Goal: Task Accomplishment & Management: Use online tool/utility

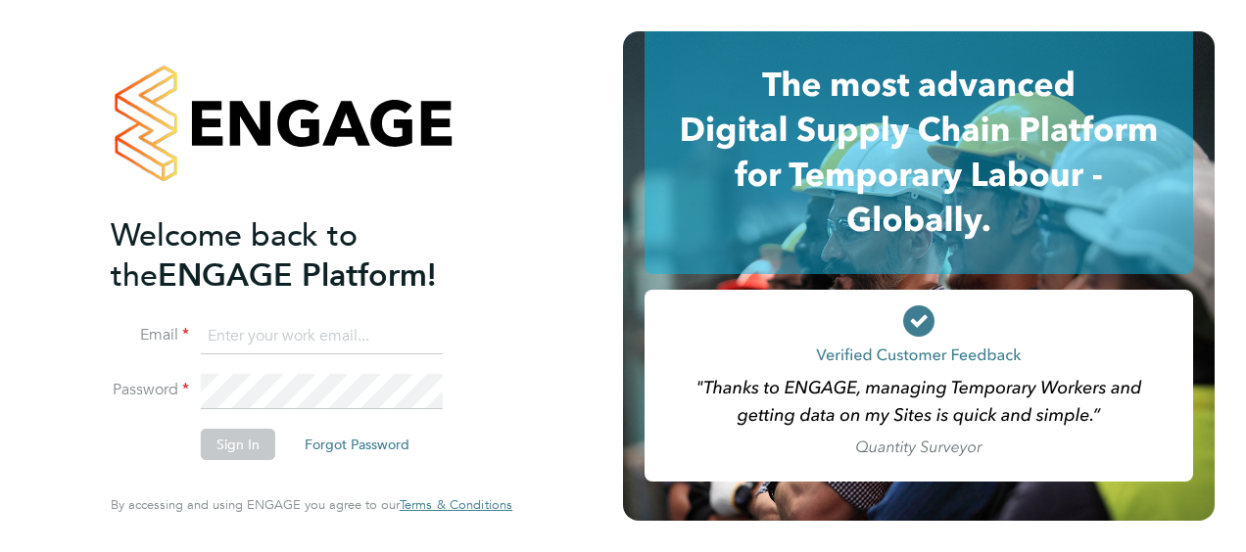
click at [283, 331] on input at bounding box center [322, 336] width 242 height 35
type input "billy.smith@hays.com"
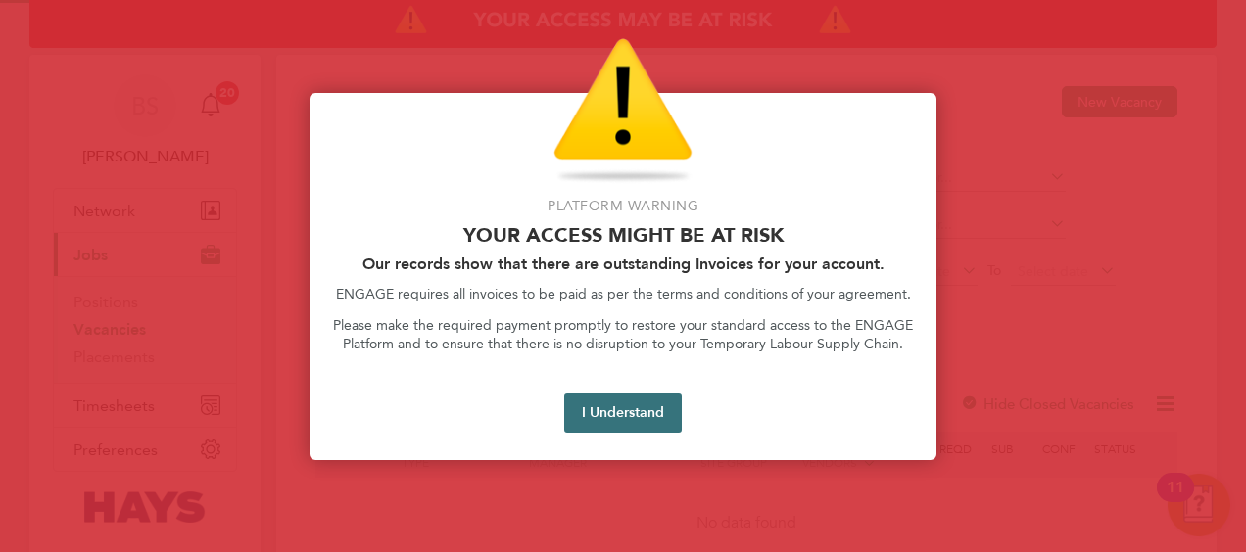
click at [610, 395] on button "I Understand" at bounding box center [623, 413] width 118 height 39
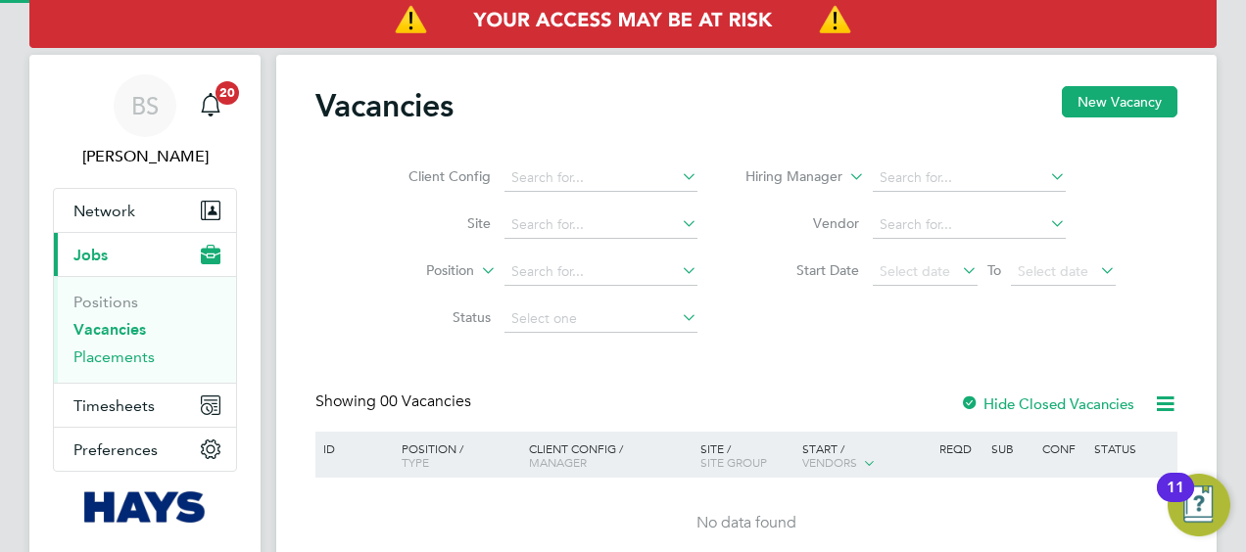
click at [126, 361] on link "Placements" at bounding box center [113, 357] width 81 height 19
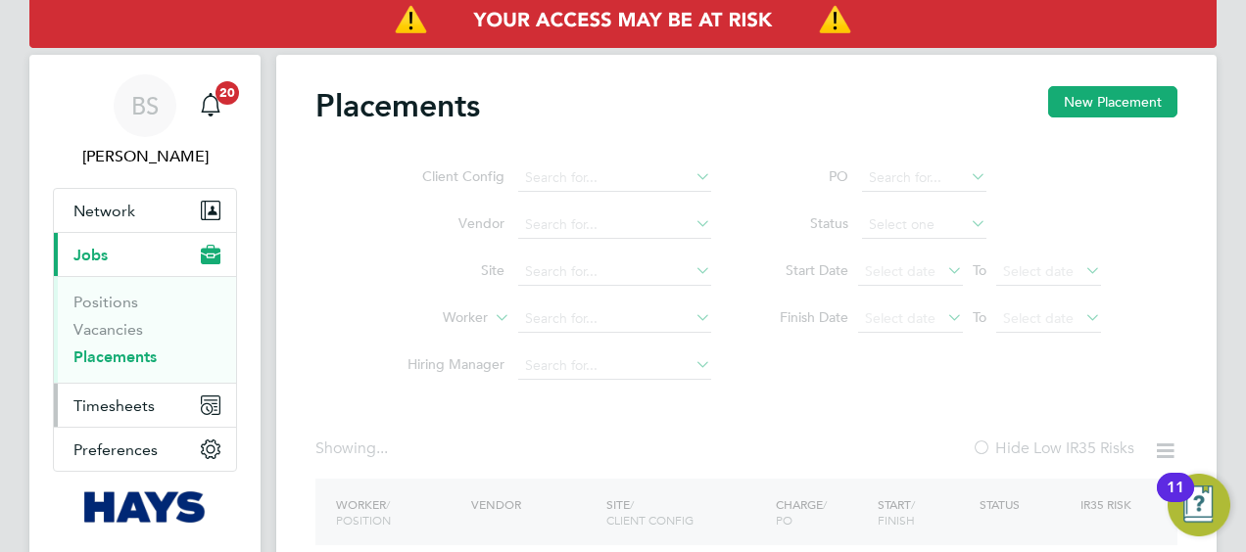
click at [119, 406] on span "Timesheets" at bounding box center [113, 406] width 81 height 19
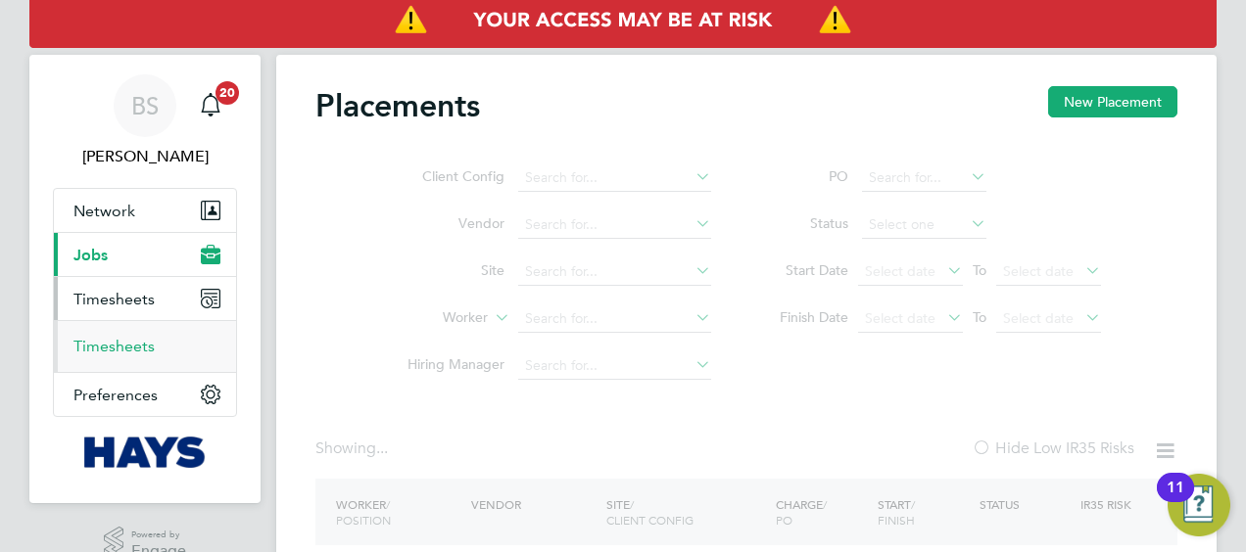
click at [129, 347] on link "Timesheets" at bounding box center [113, 346] width 81 height 19
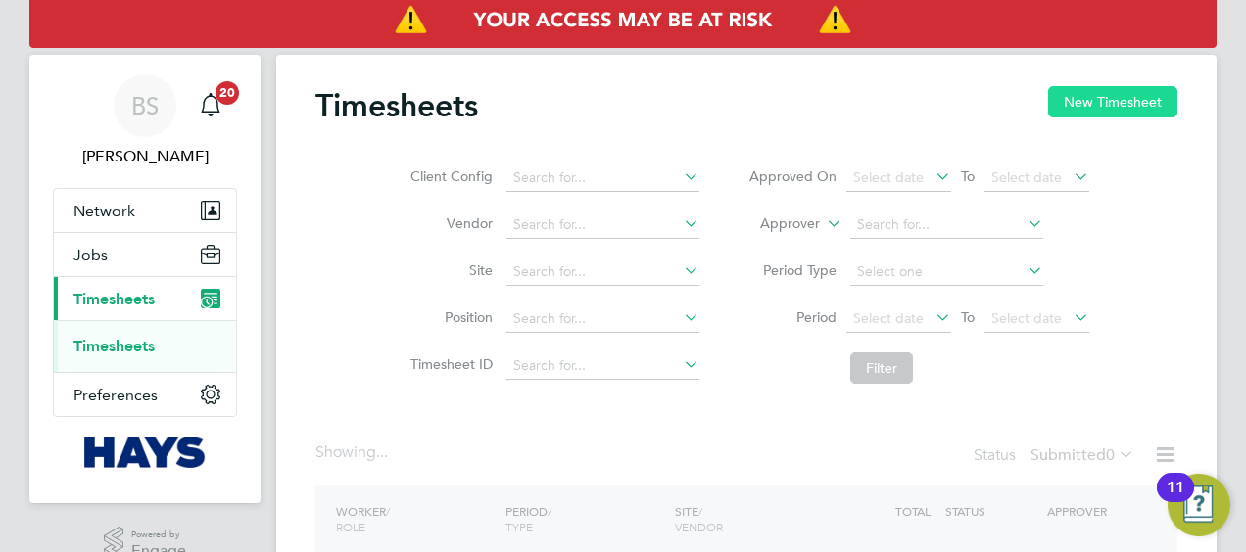
click at [1092, 88] on button "New Timesheet" at bounding box center [1112, 101] width 129 height 31
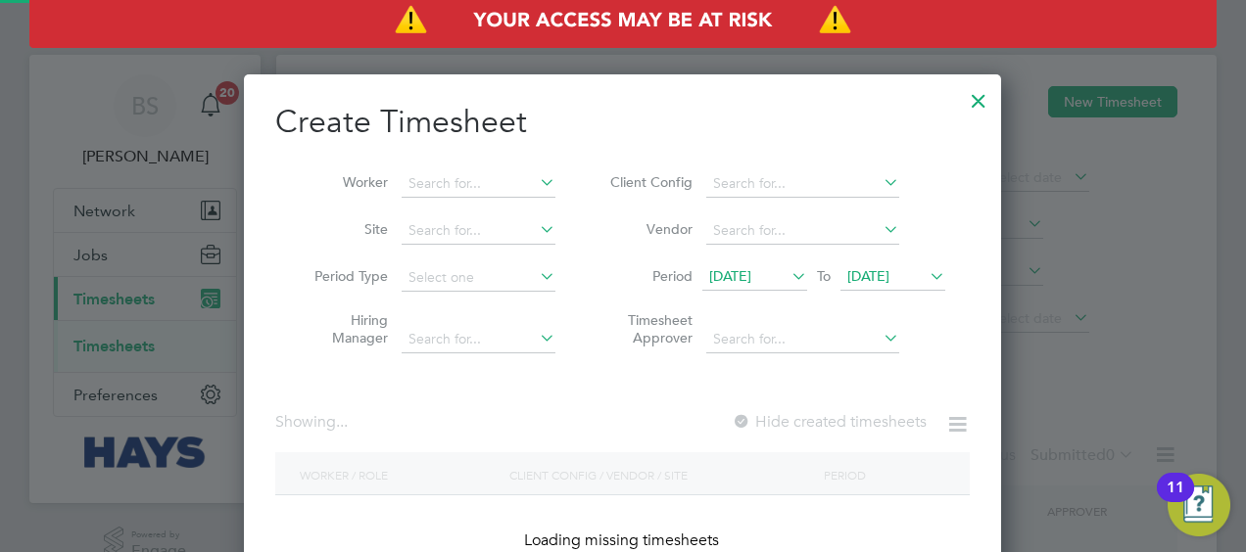
scroll to position [551, 758]
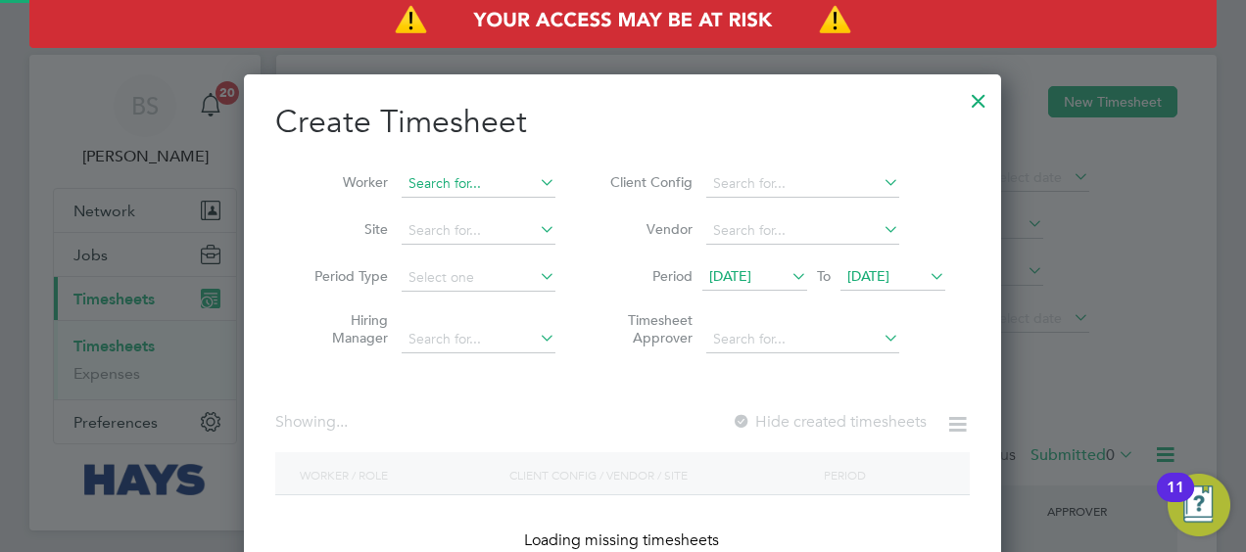
click at [471, 181] on input at bounding box center [479, 183] width 154 height 27
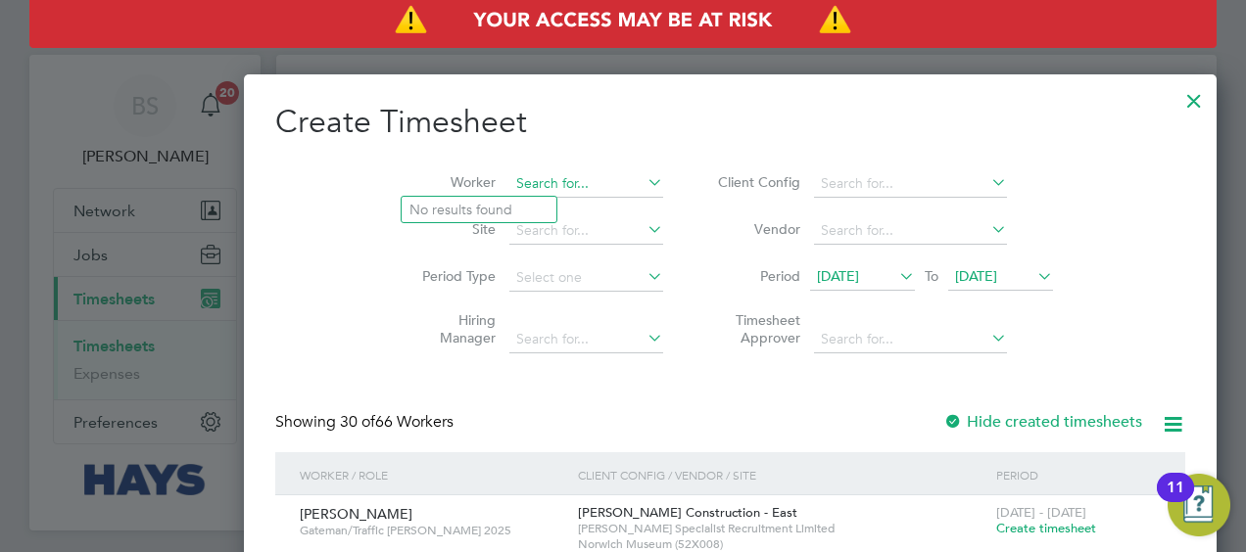
scroll to position [4244, 758]
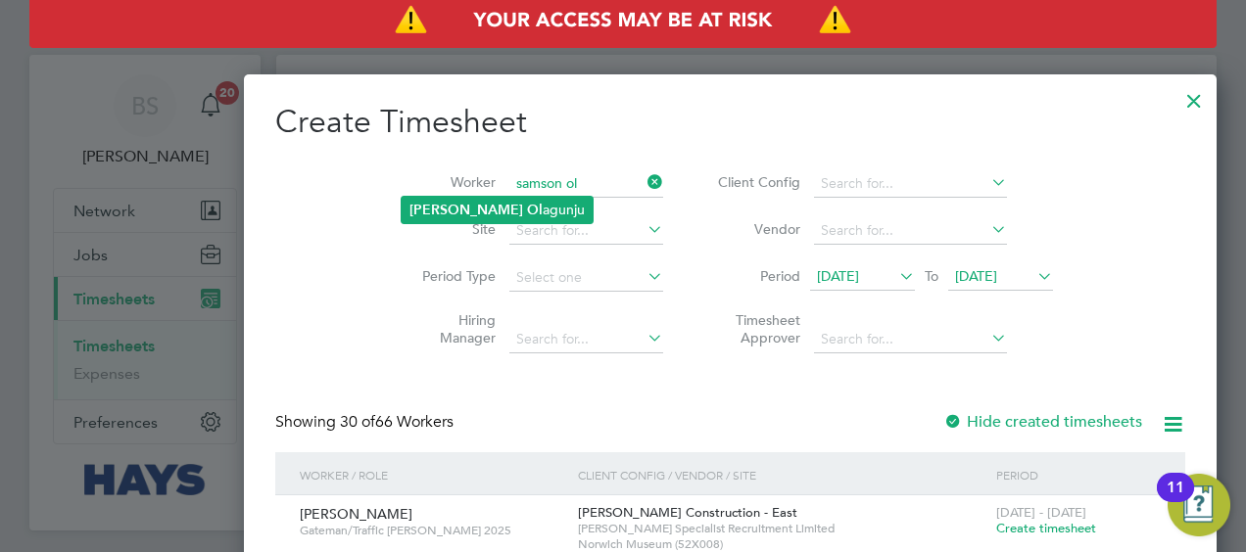
click at [527, 202] on b "Ol" at bounding box center [535, 210] width 16 height 17
type input "[PERSON_NAME]"
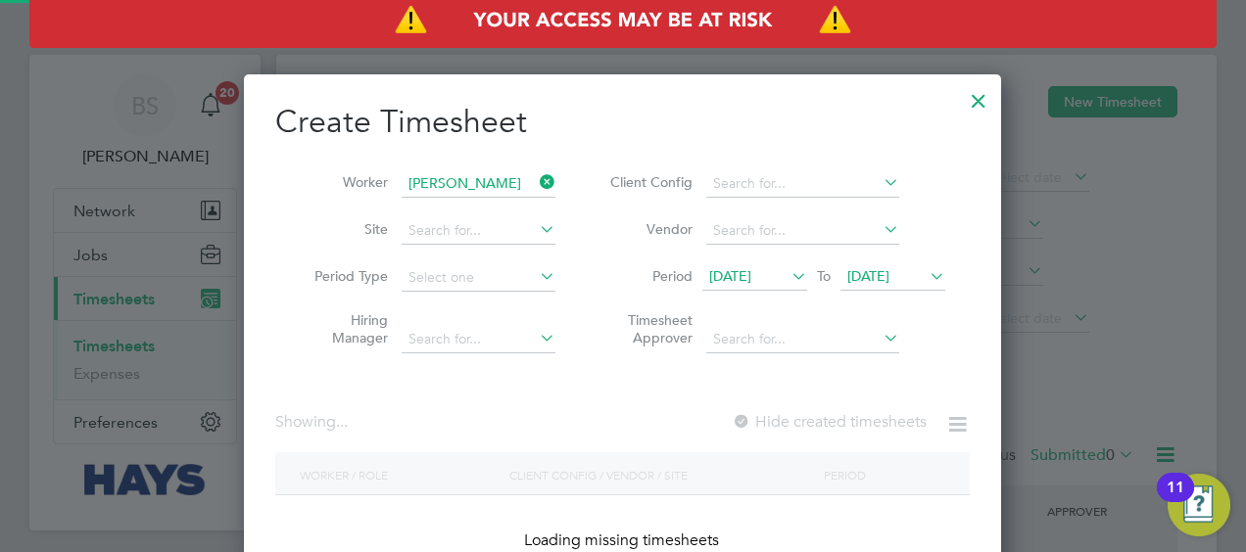
scroll to position [551, 758]
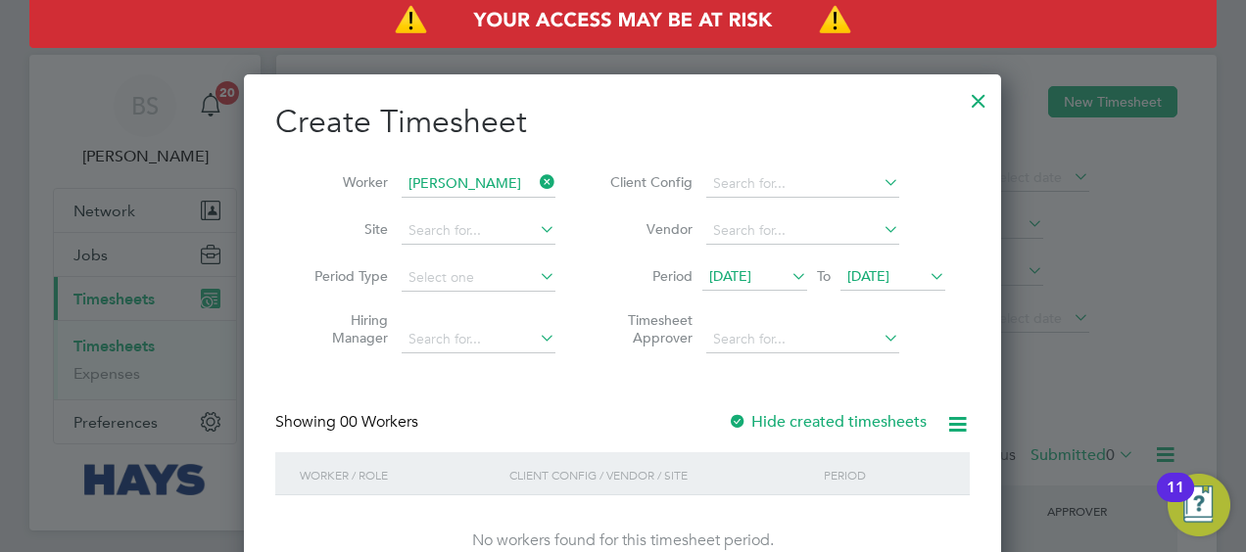
click at [787, 278] on icon at bounding box center [787, 275] width 0 height 27
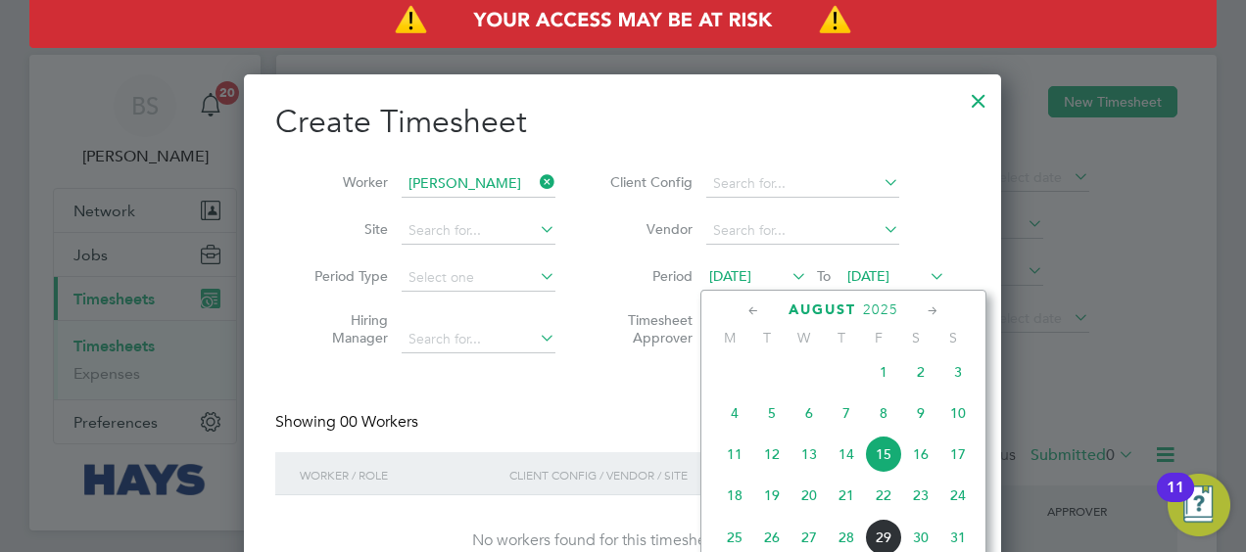
scroll to position [719, 0]
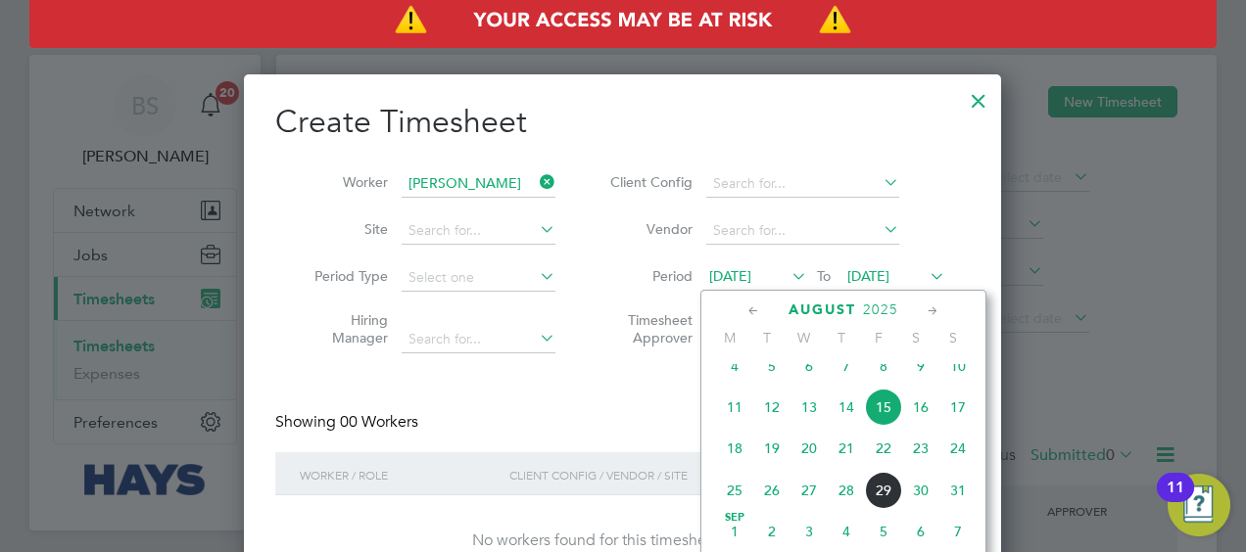
click at [921, 370] on span "9" at bounding box center [920, 366] width 37 height 37
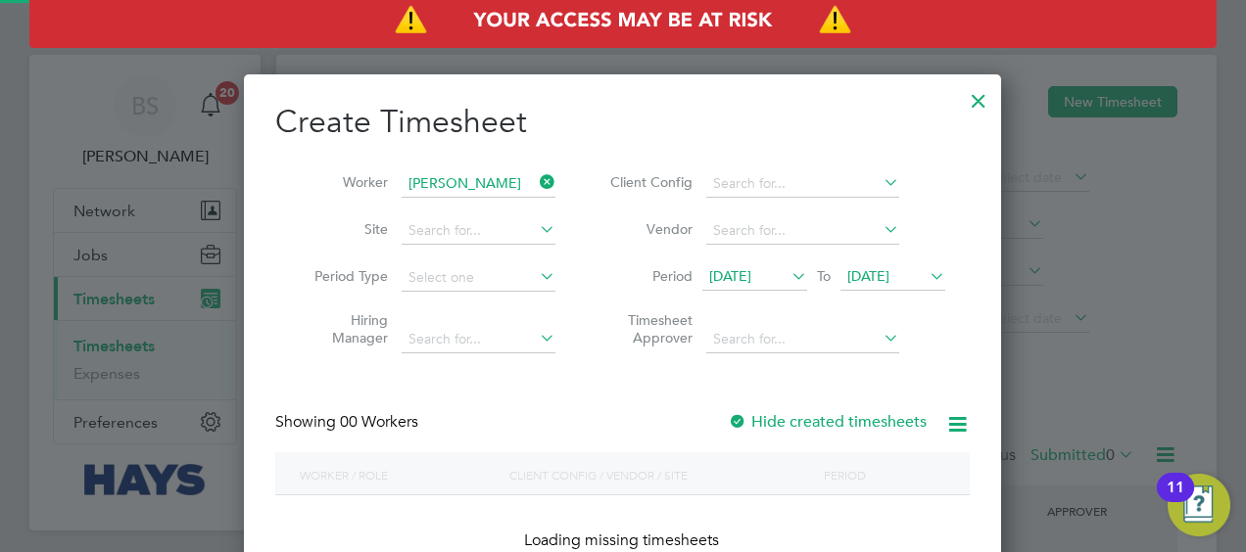
scroll to position [551, 758]
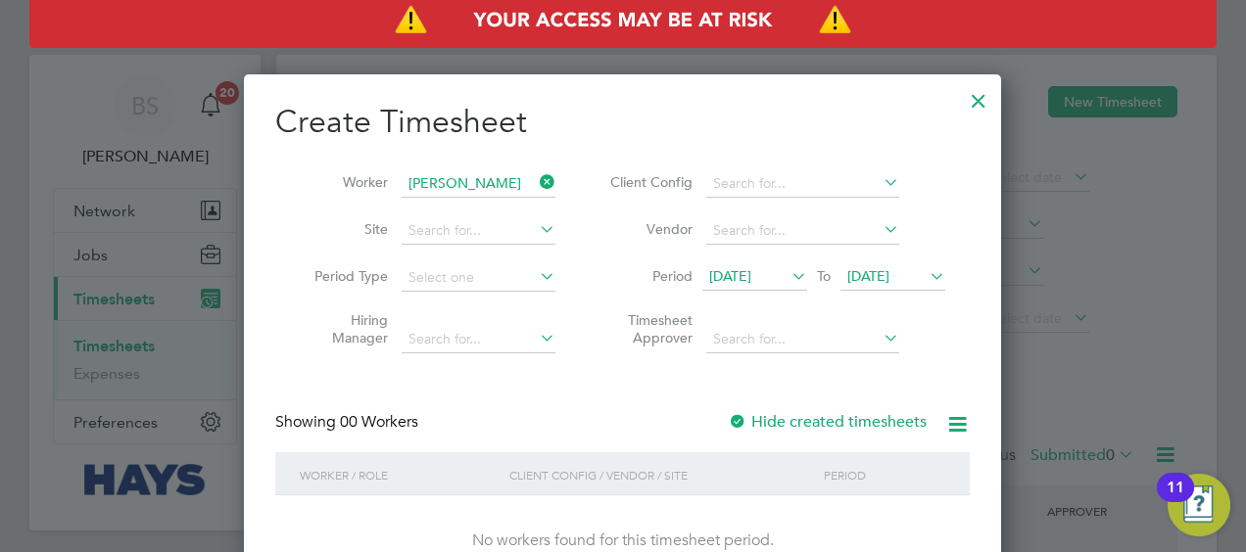
click at [889, 278] on span "[DATE]" at bounding box center [868, 276] width 42 height 18
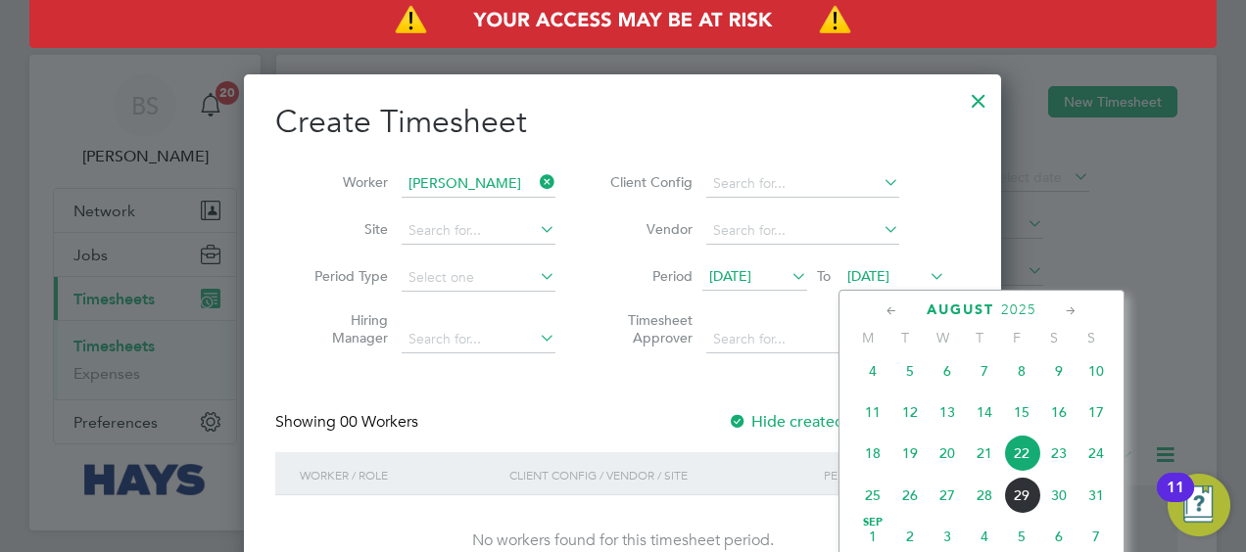
click at [1066, 429] on span "16" at bounding box center [1058, 412] width 37 height 37
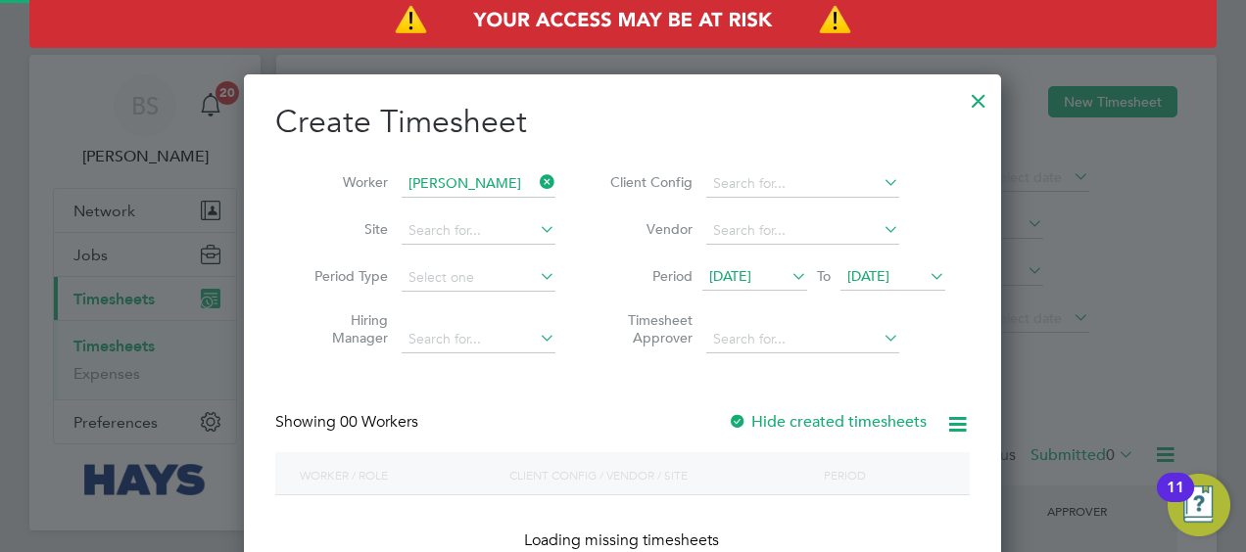
scroll to position [551, 758]
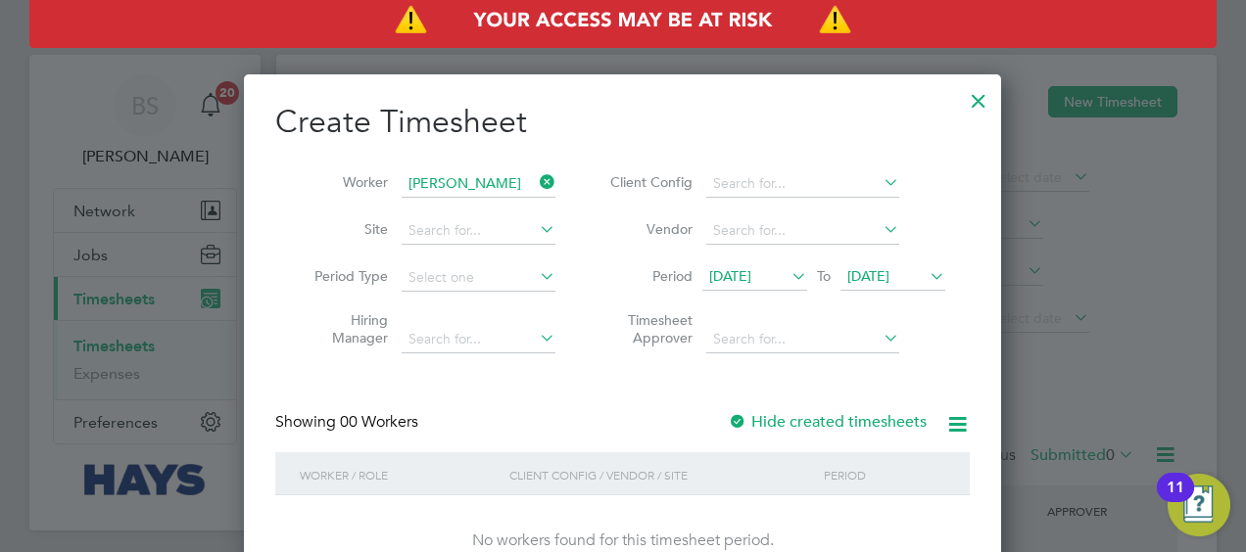
click at [840, 415] on label "Hide created timesheets" at bounding box center [827, 422] width 199 height 20
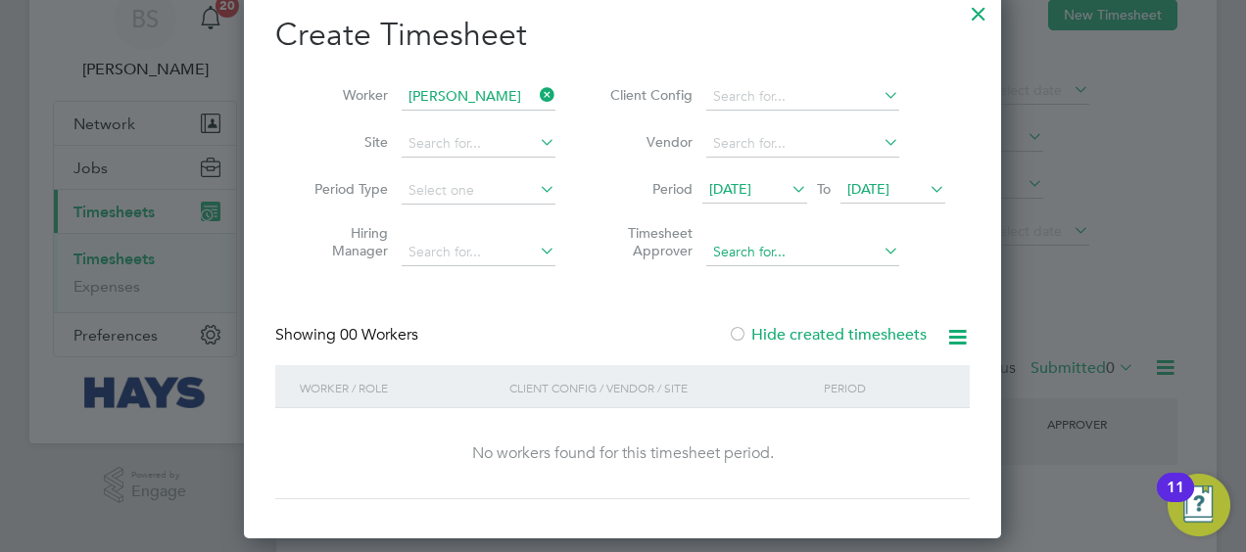
scroll to position [88, 0]
click at [787, 179] on icon at bounding box center [787, 187] width 0 height 27
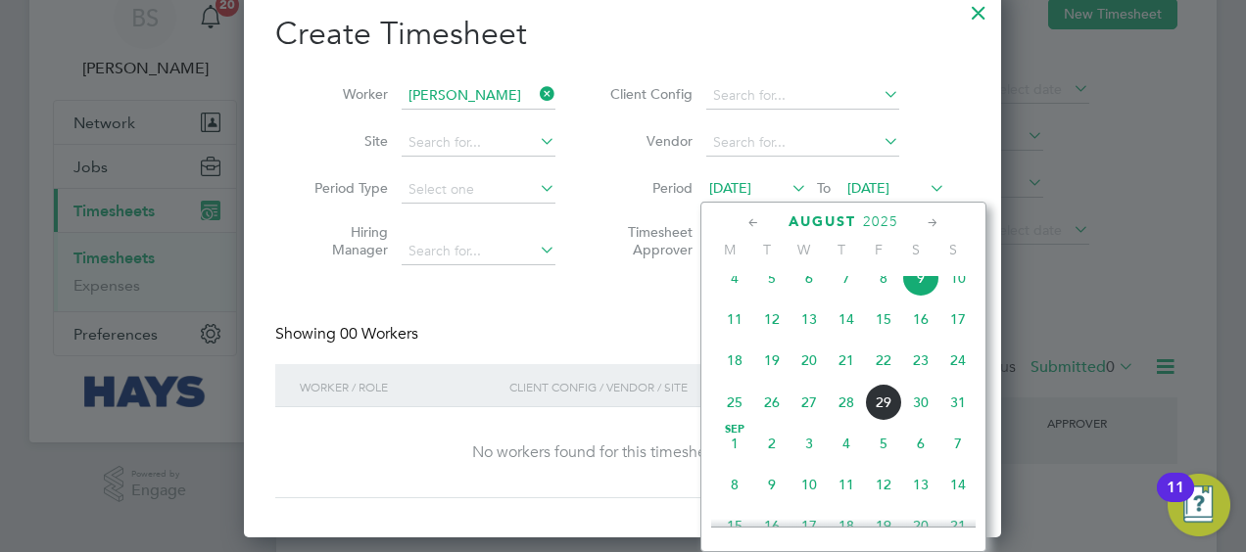
scroll to position [631, 0]
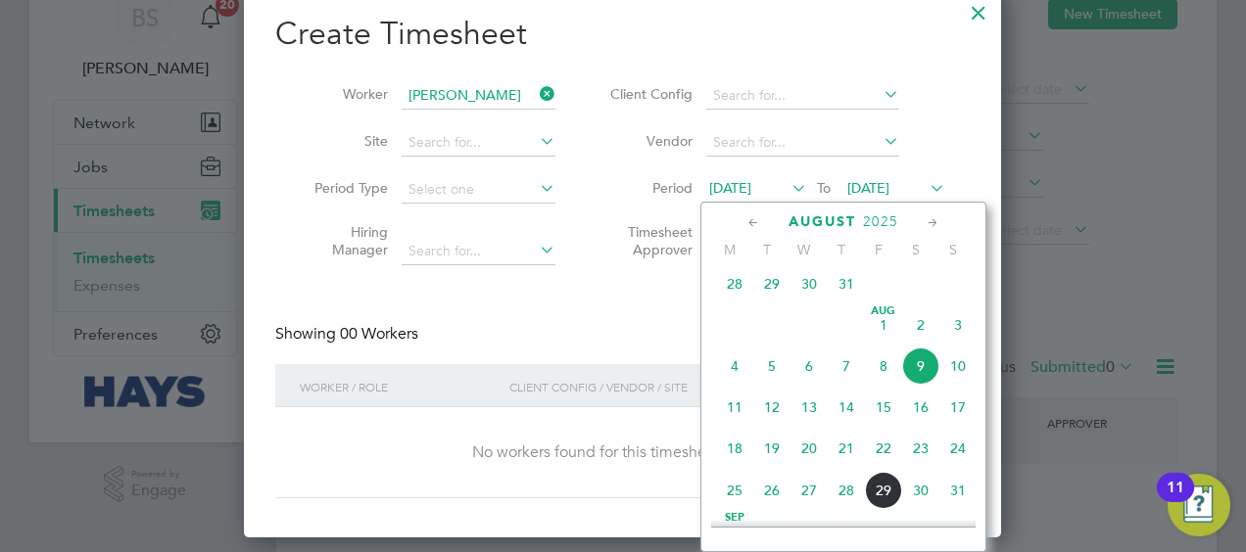
click at [732, 414] on span "11" at bounding box center [734, 407] width 37 height 37
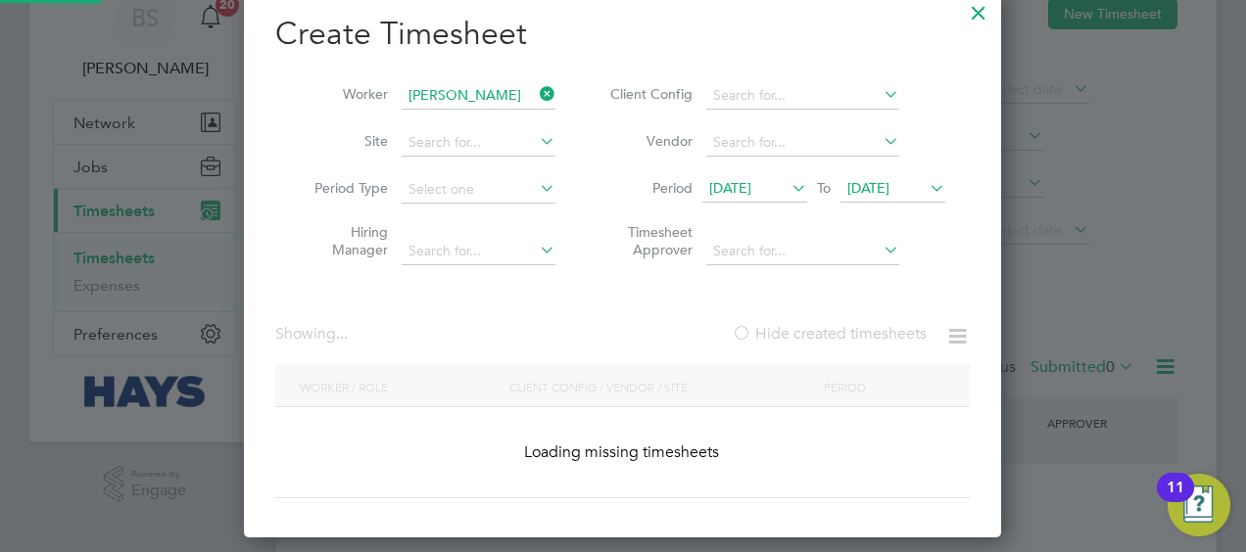
scroll to position [593, 758]
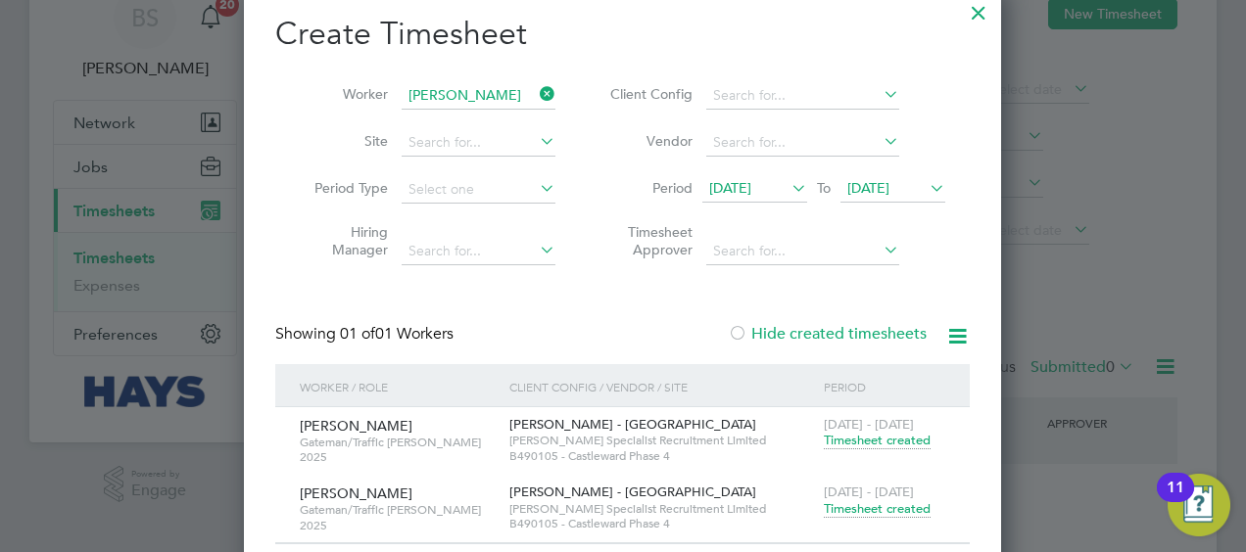
click at [898, 196] on span "[DATE]" at bounding box center [892, 189] width 105 height 26
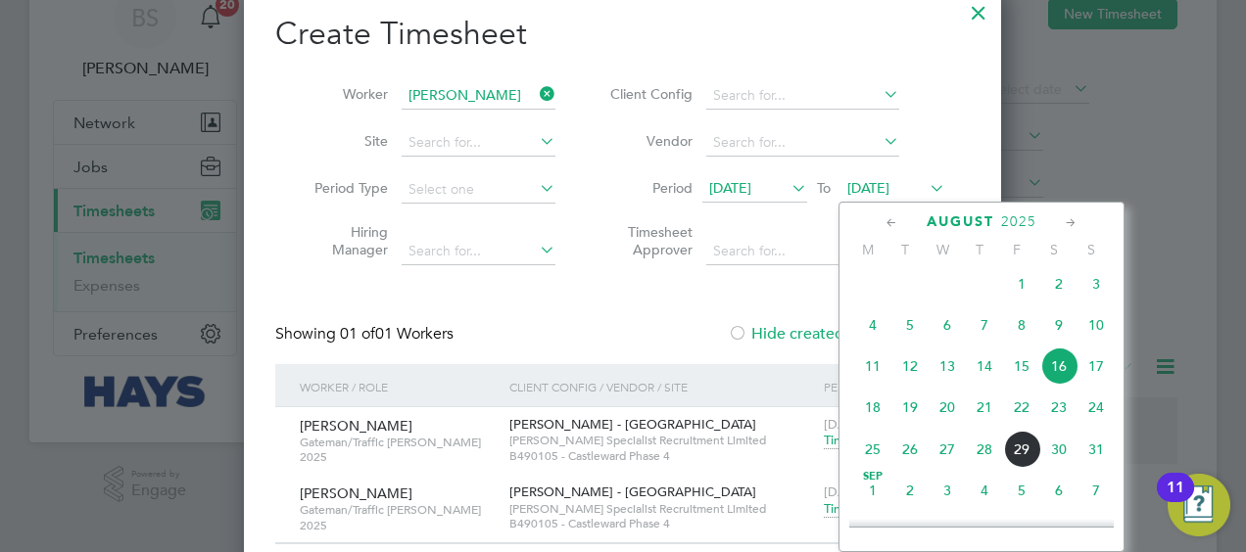
click at [789, 316] on div "Create Timesheet Worker [PERSON_NAME] Site Period Type Hiring Manager Client Co…" at bounding box center [622, 279] width 694 height 531
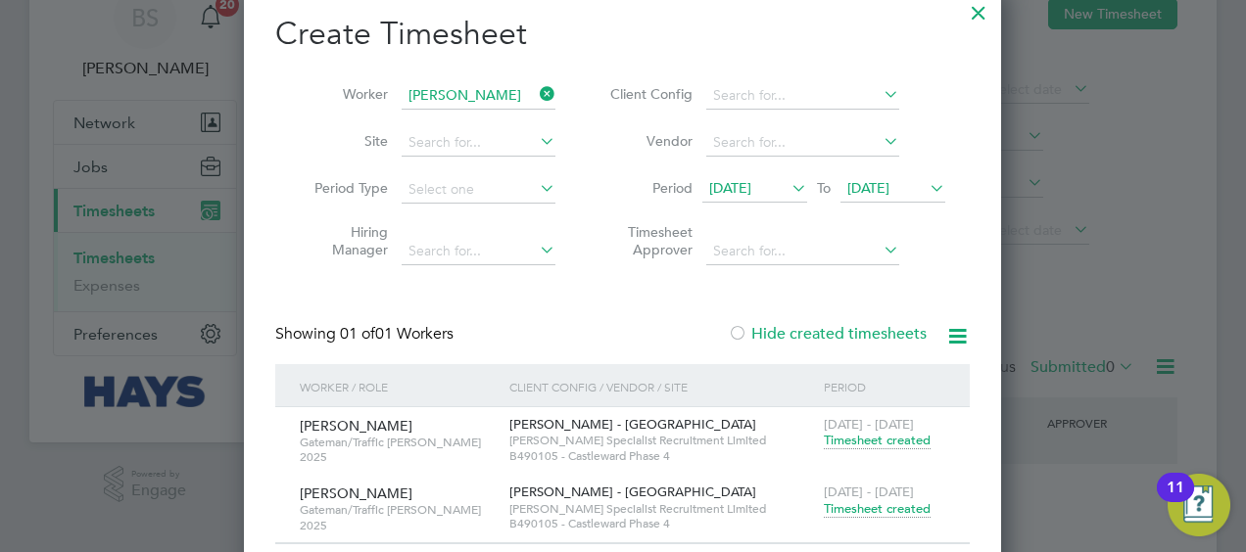
click at [847, 509] on span "Timesheet created" at bounding box center [877, 509] width 107 height 18
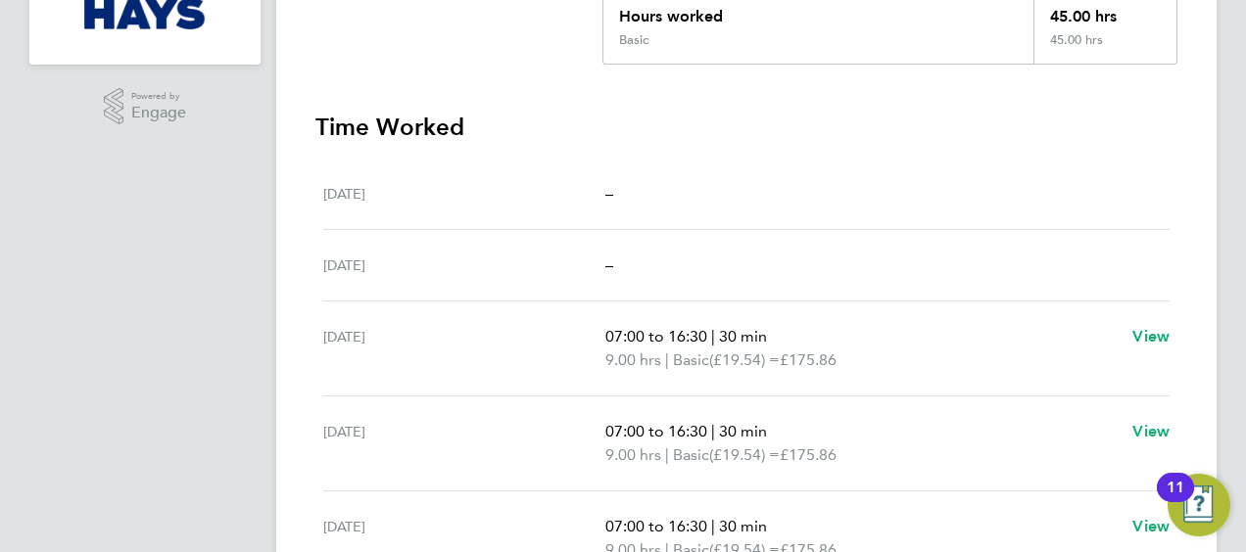
scroll to position [468, 0]
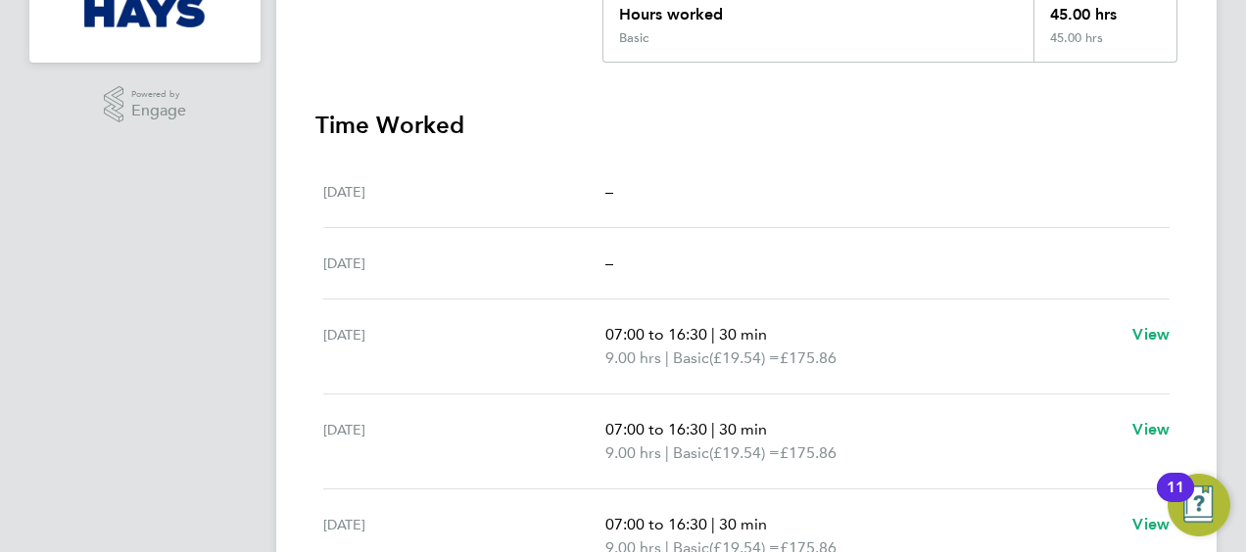
click at [713, 293] on div "[DATE] –" at bounding box center [746, 263] width 846 height 71
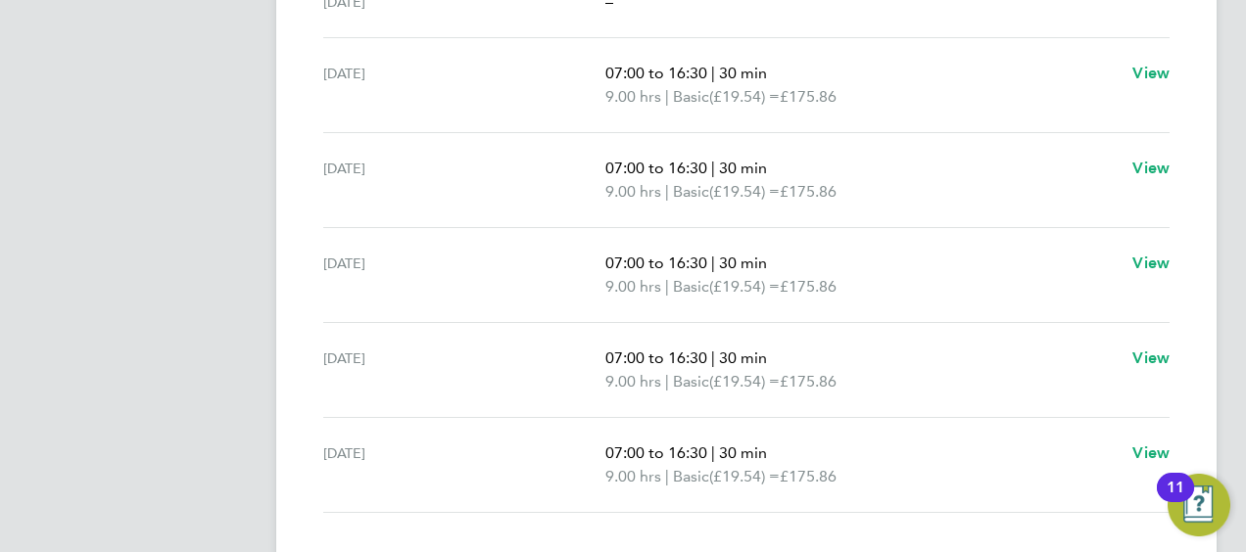
scroll to position [728, 0]
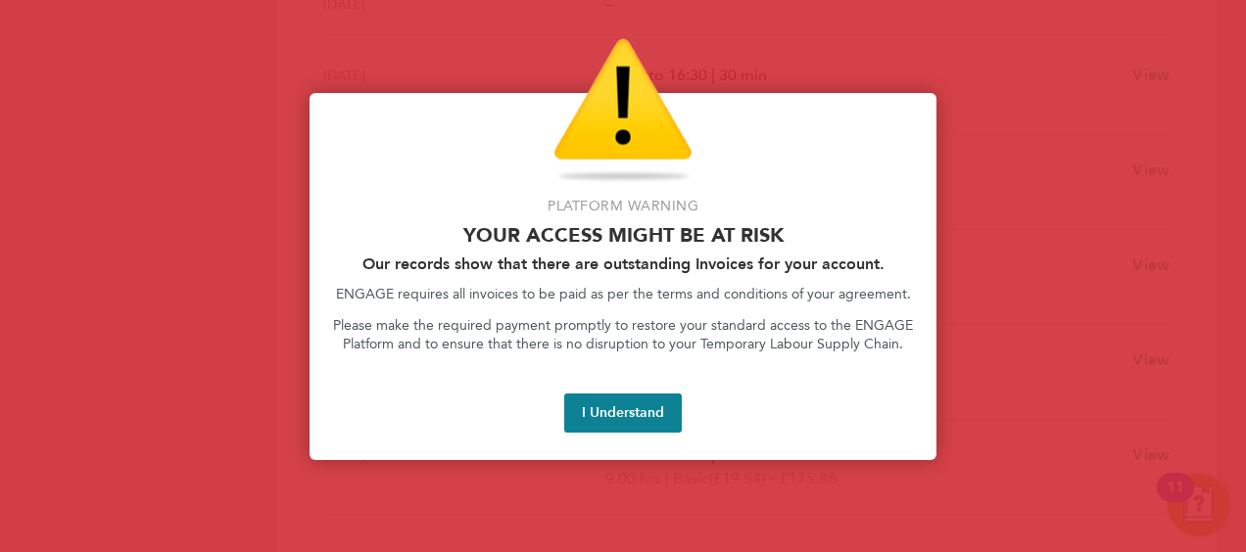
drag, startPoint x: 1158, startPoint y: 488, endPoint x: 790, endPoint y: 554, distance: 374.2
